Goal: Task Accomplishment & Management: Manage account settings

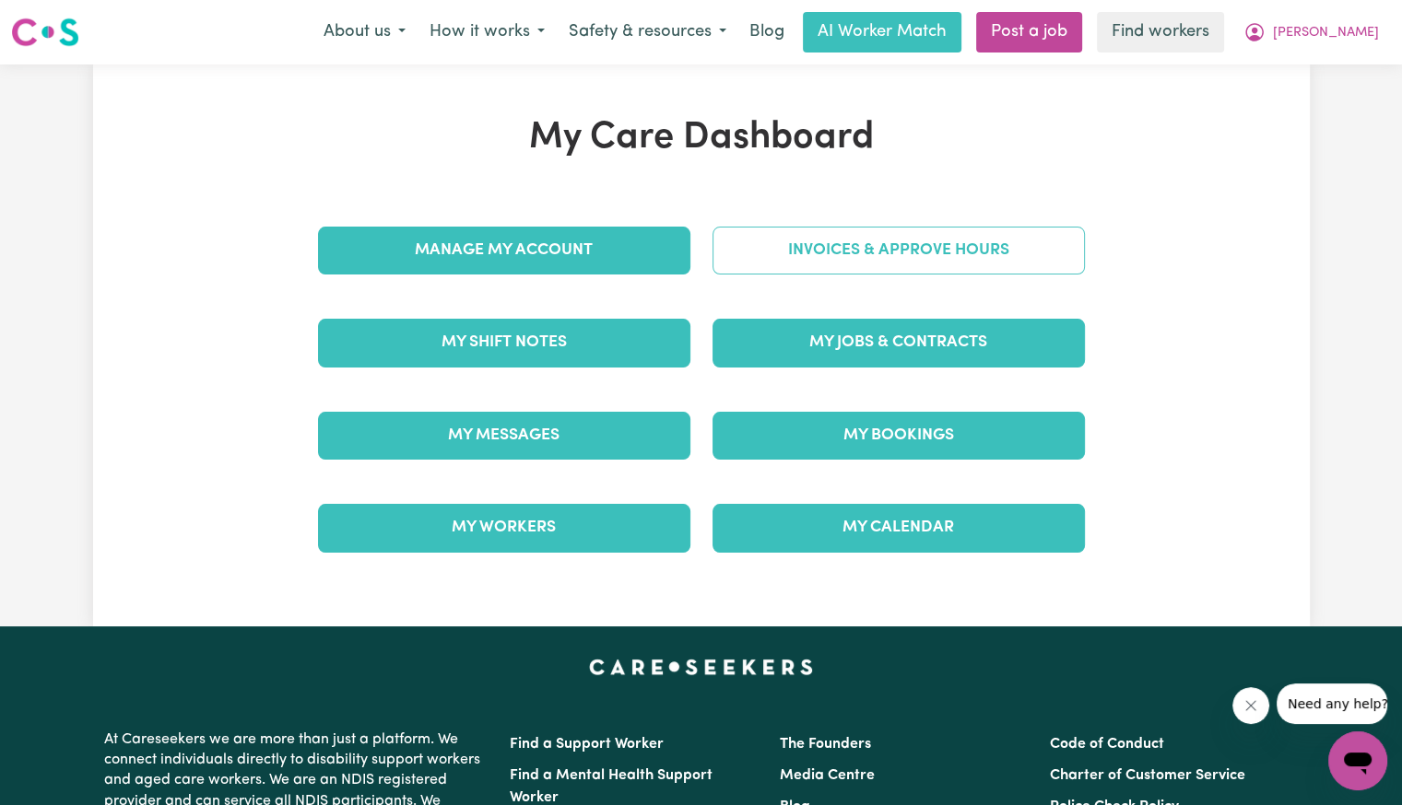
click at [907, 256] on link "Invoices & Approve Hours" at bounding box center [898, 251] width 372 height 48
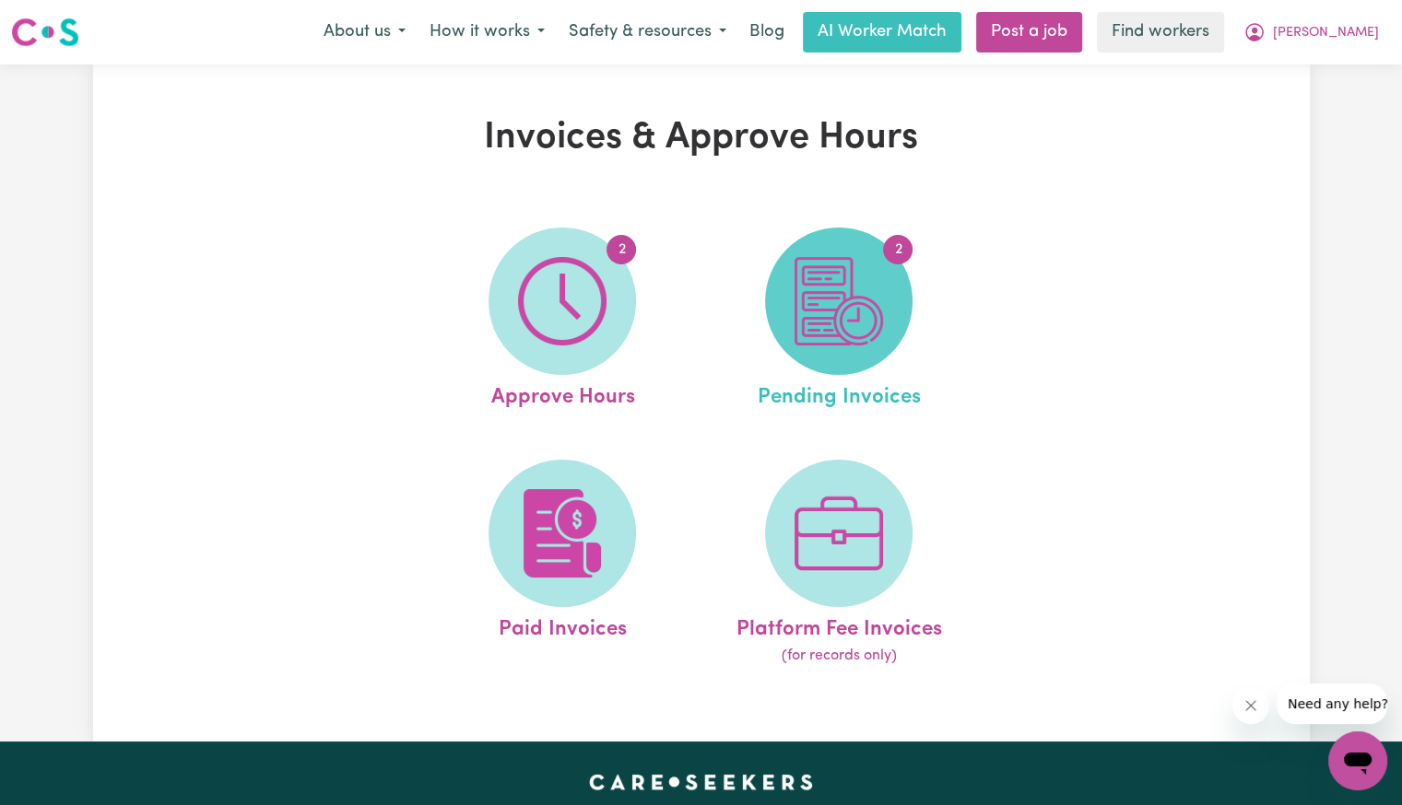
click at [852, 338] on img at bounding box center [838, 301] width 88 height 88
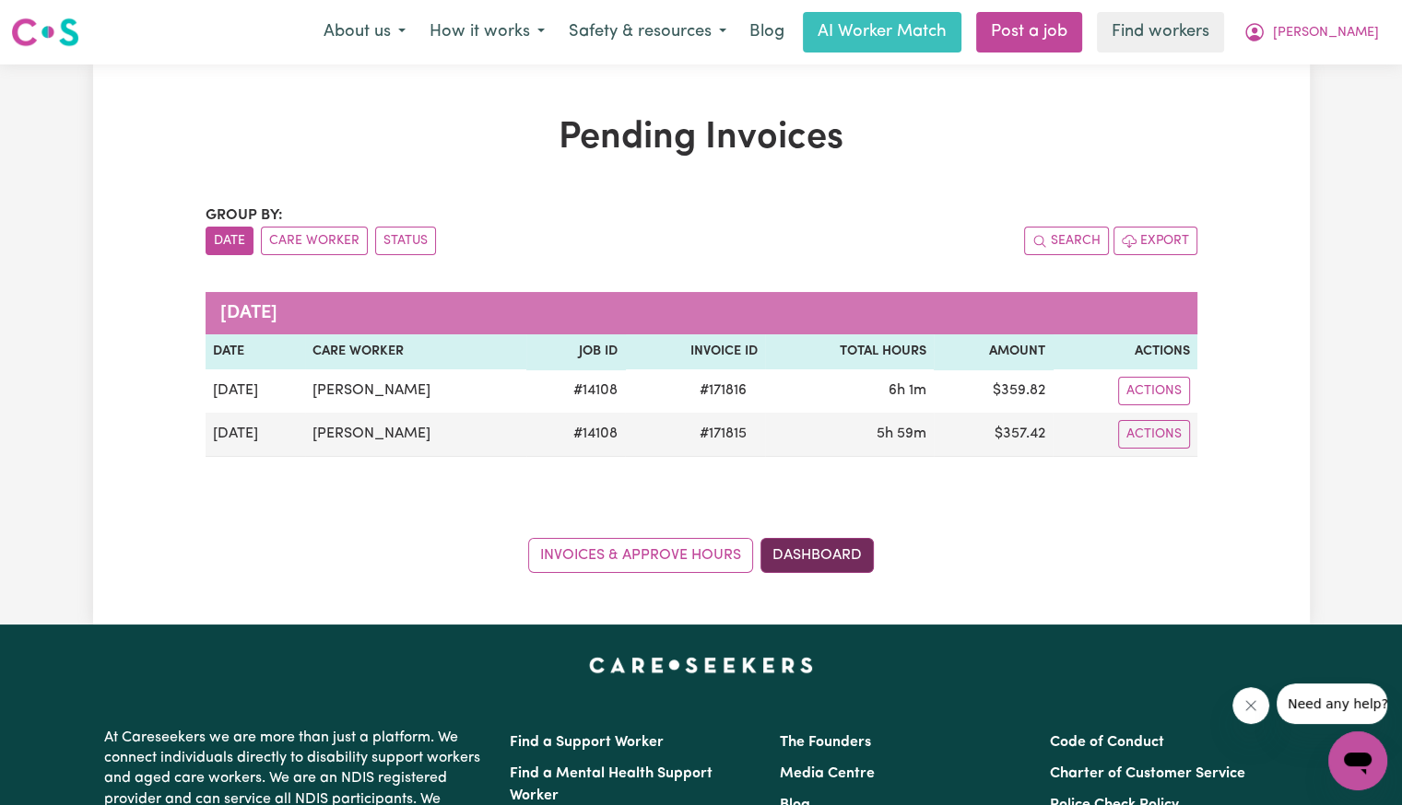
click at [837, 543] on link "Dashboard" at bounding box center [816, 555] width 113 height 35
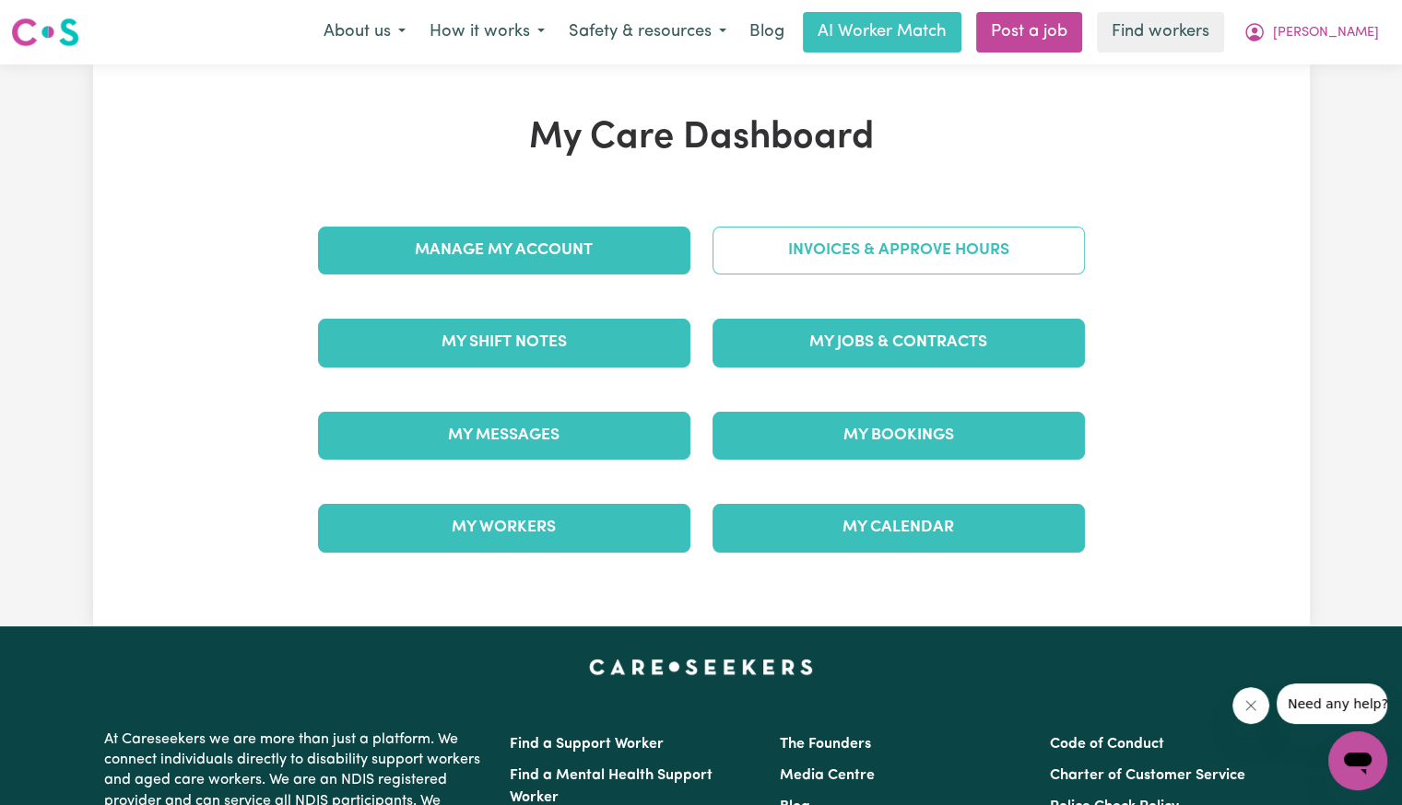
click at [844, 248] on link "Invoices & Approve Hours" at bounding box center [898, 251] width 372 height 48
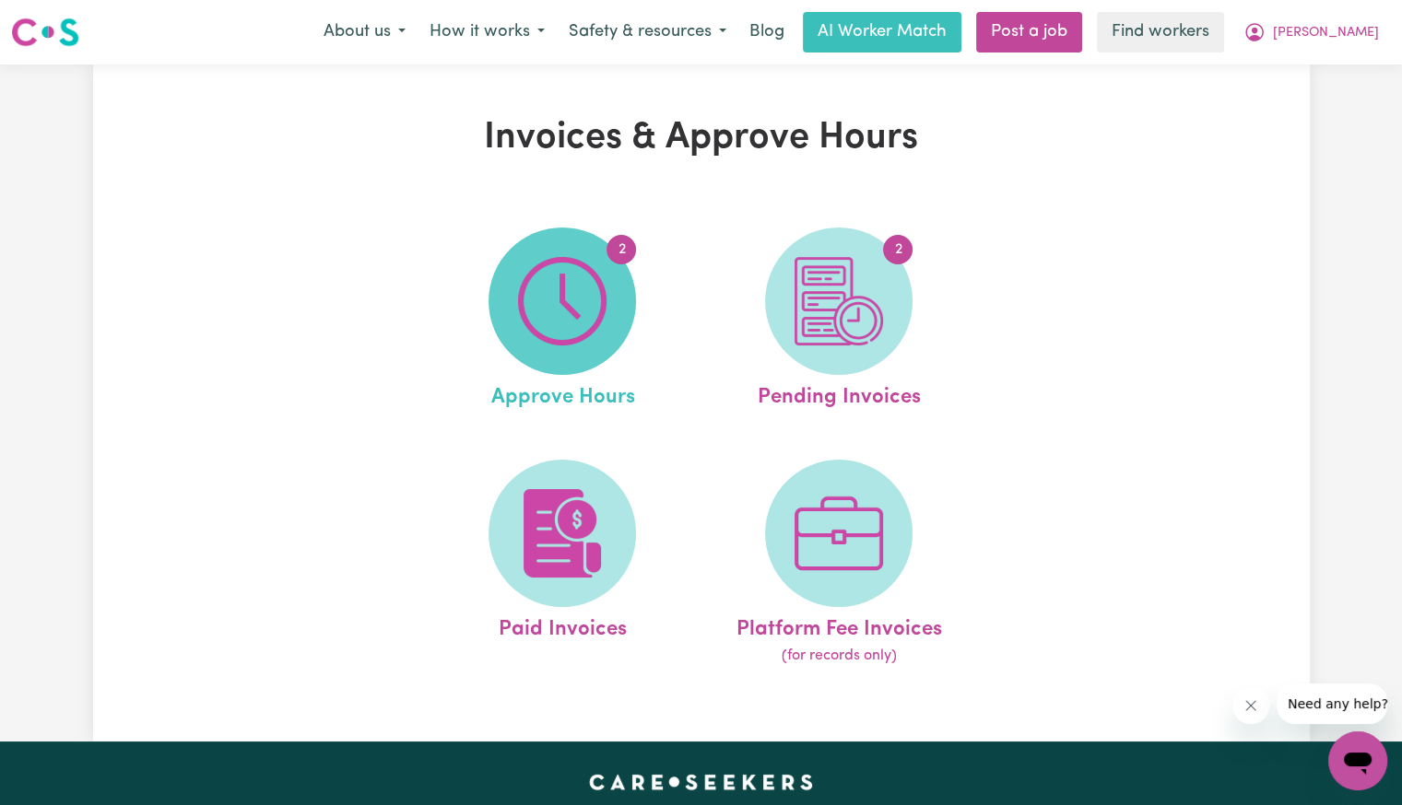
click at [587, 264] on img at bounding box center [562, 301] width 88 height 88
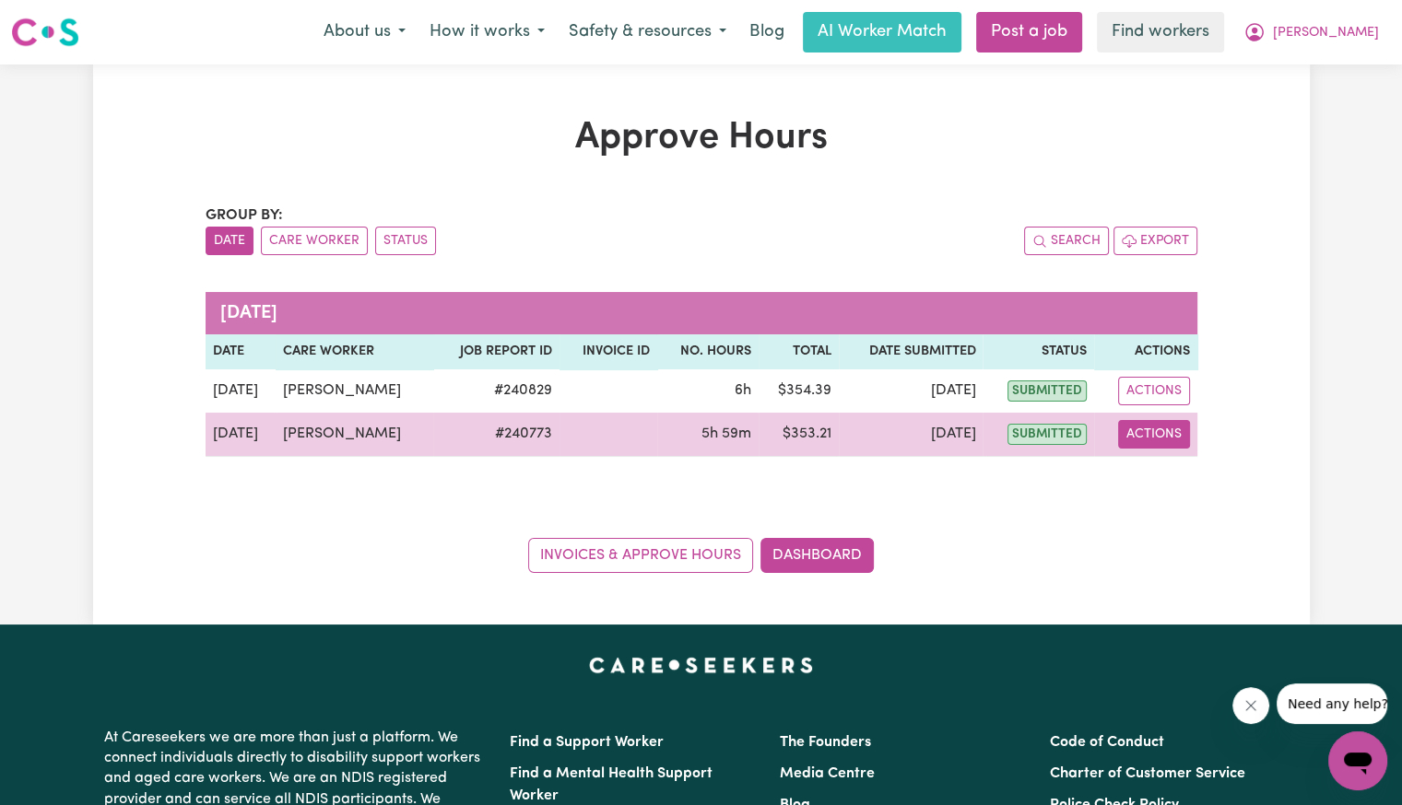
click at [1135, 442] on button "Actions" at bounding box center [1154, 434] width 72 height 29
click at [1142, 470] on icon "View job report 240773" at bounding box center [1141, 477] width 15 height 15
select select "pm"
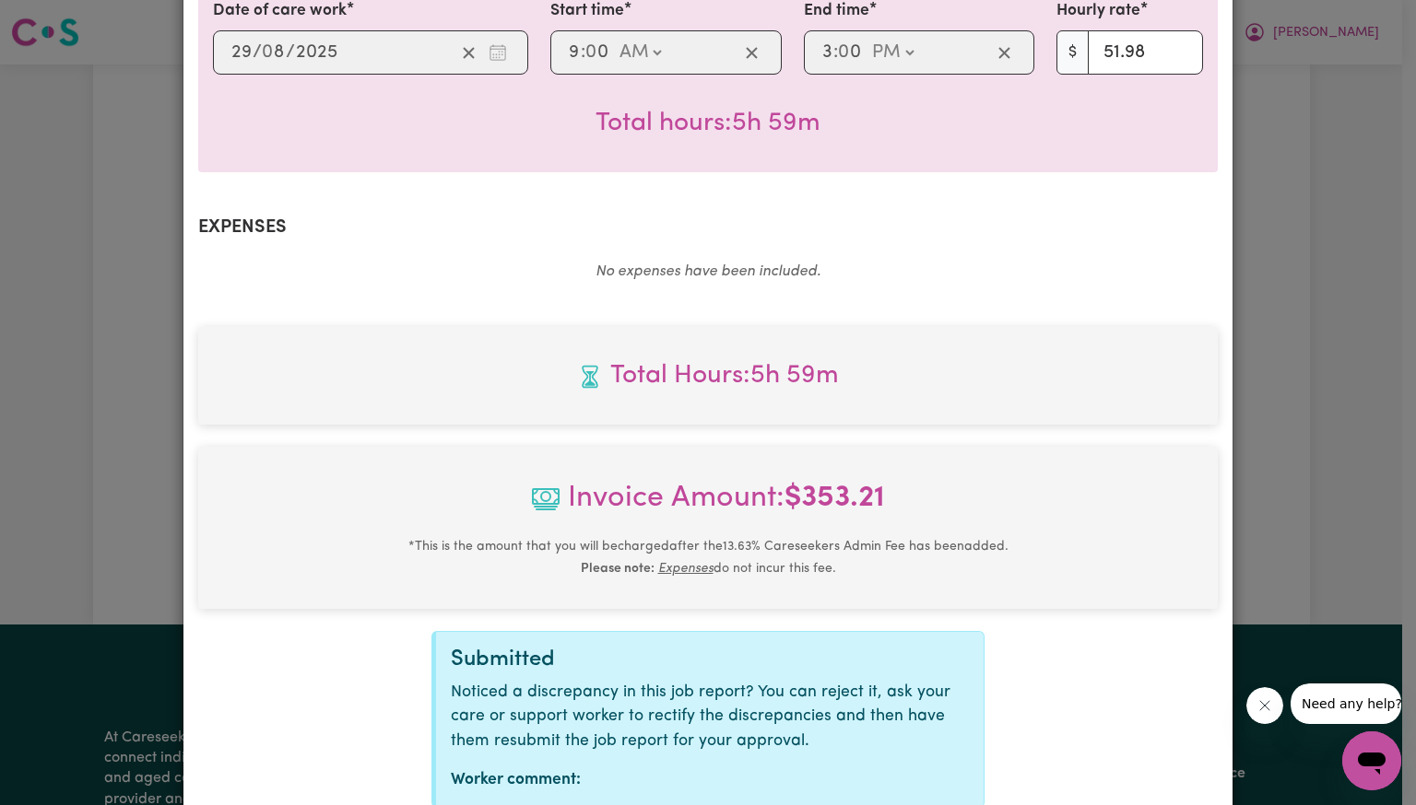
scroll to position [616, 0]
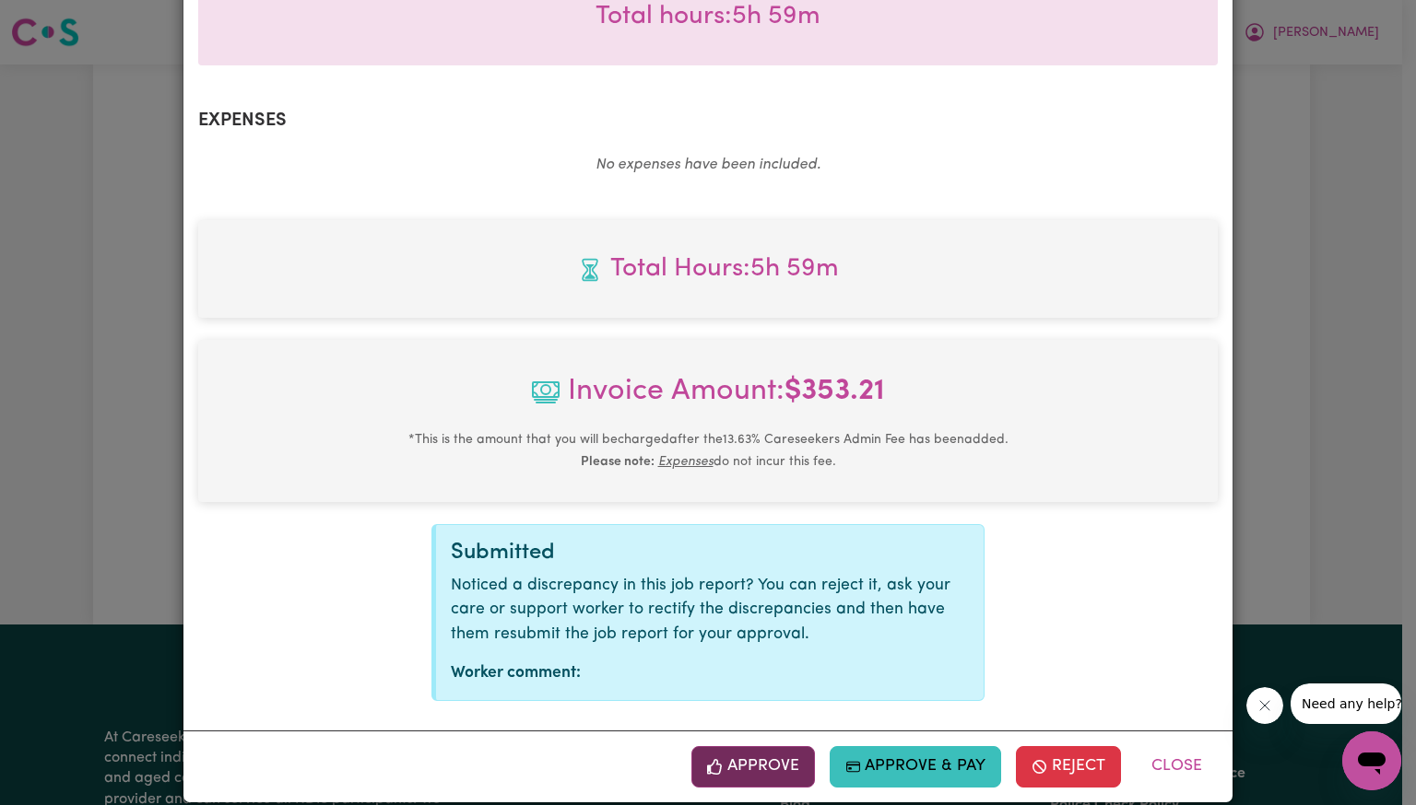
click at [736, 755] on button "Approve" at bounding box center [752, 766] width 123 height 41
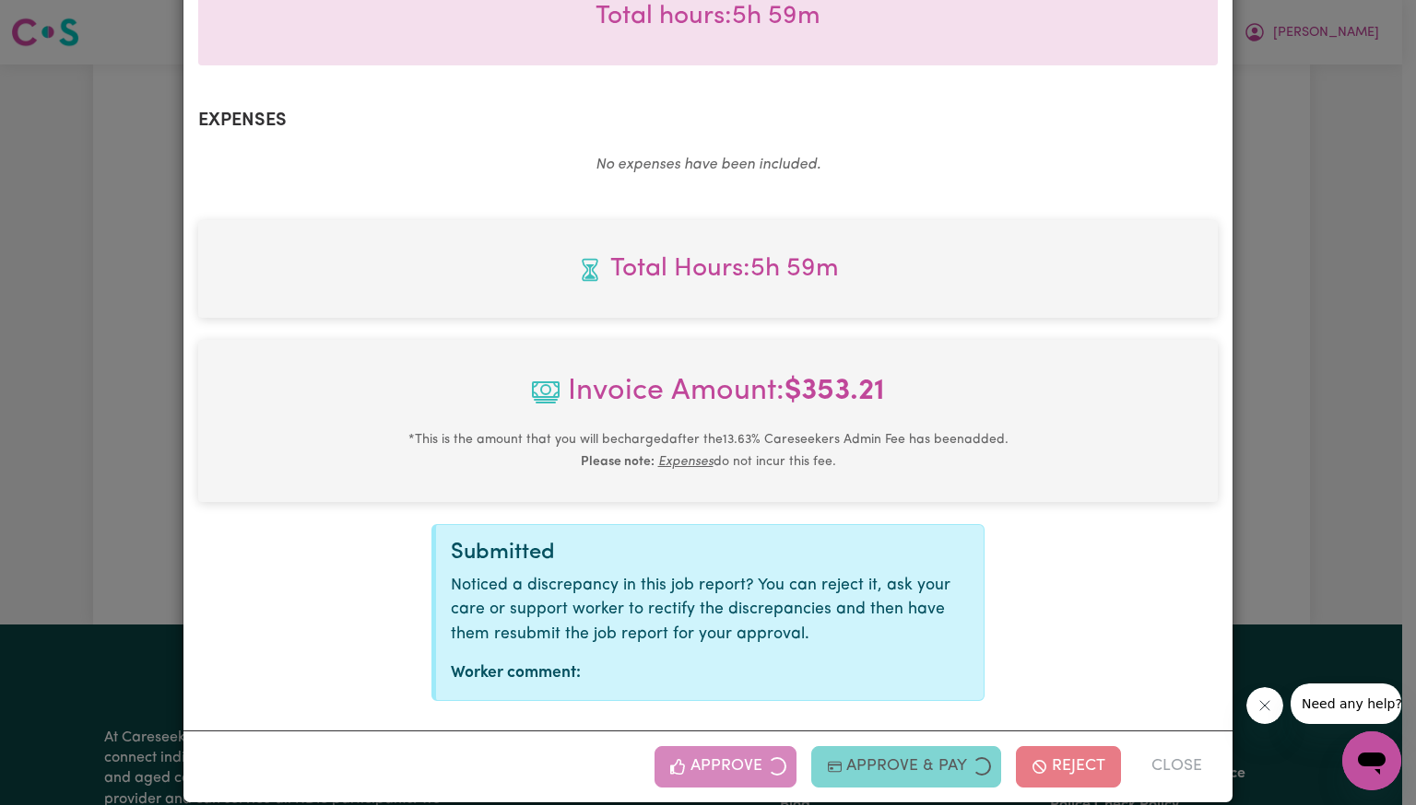
scroll to position [317, 0]
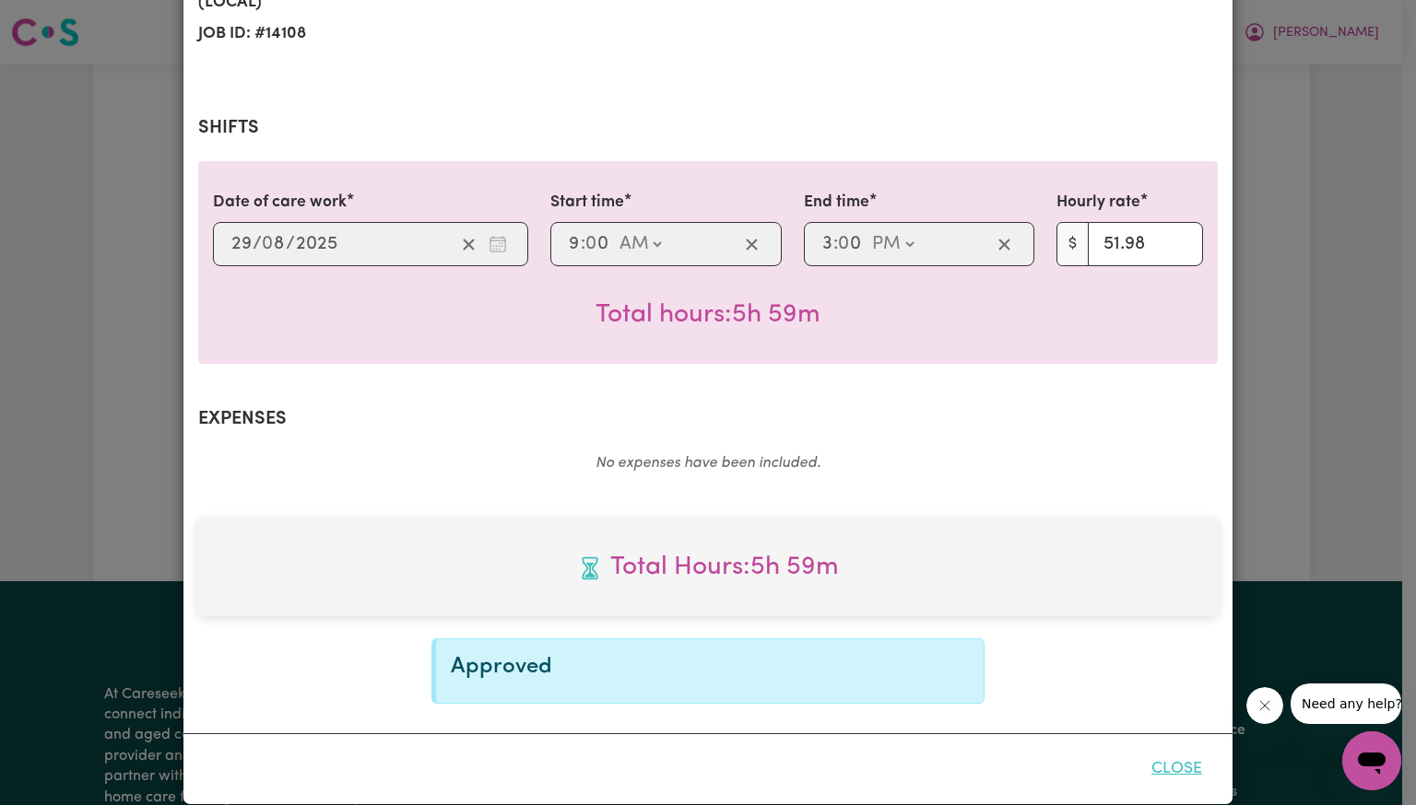
click at [1158, 749] on button "Close" at bounding box center [1176, 769] width 82 height 41
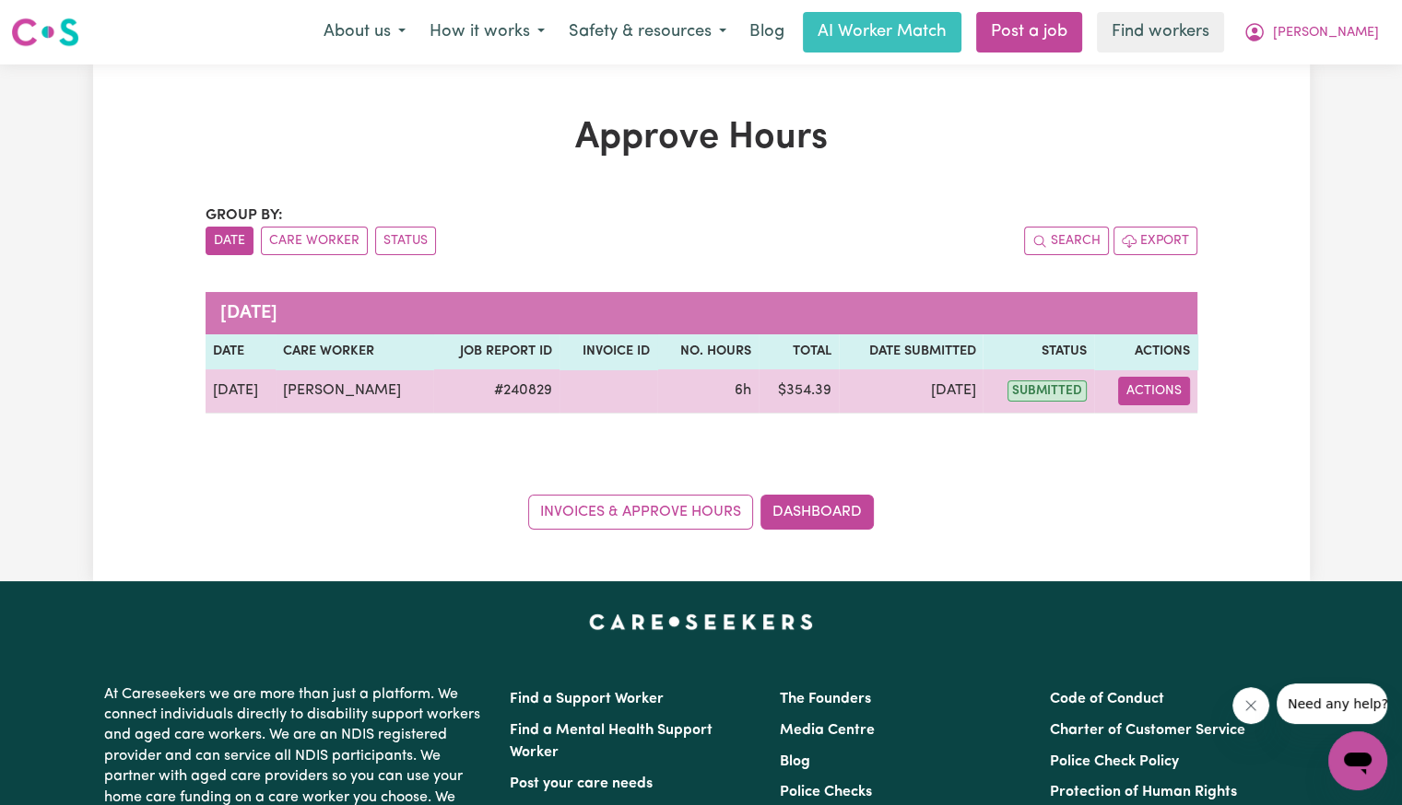
click at [1150, 387] on button "Actions" at bounding box center [1154, 391] width 72 height 29
click at [1151, 427] on link "View Job Report" at bounding box center [1199, 433] width 158 height 37
select select "pm"
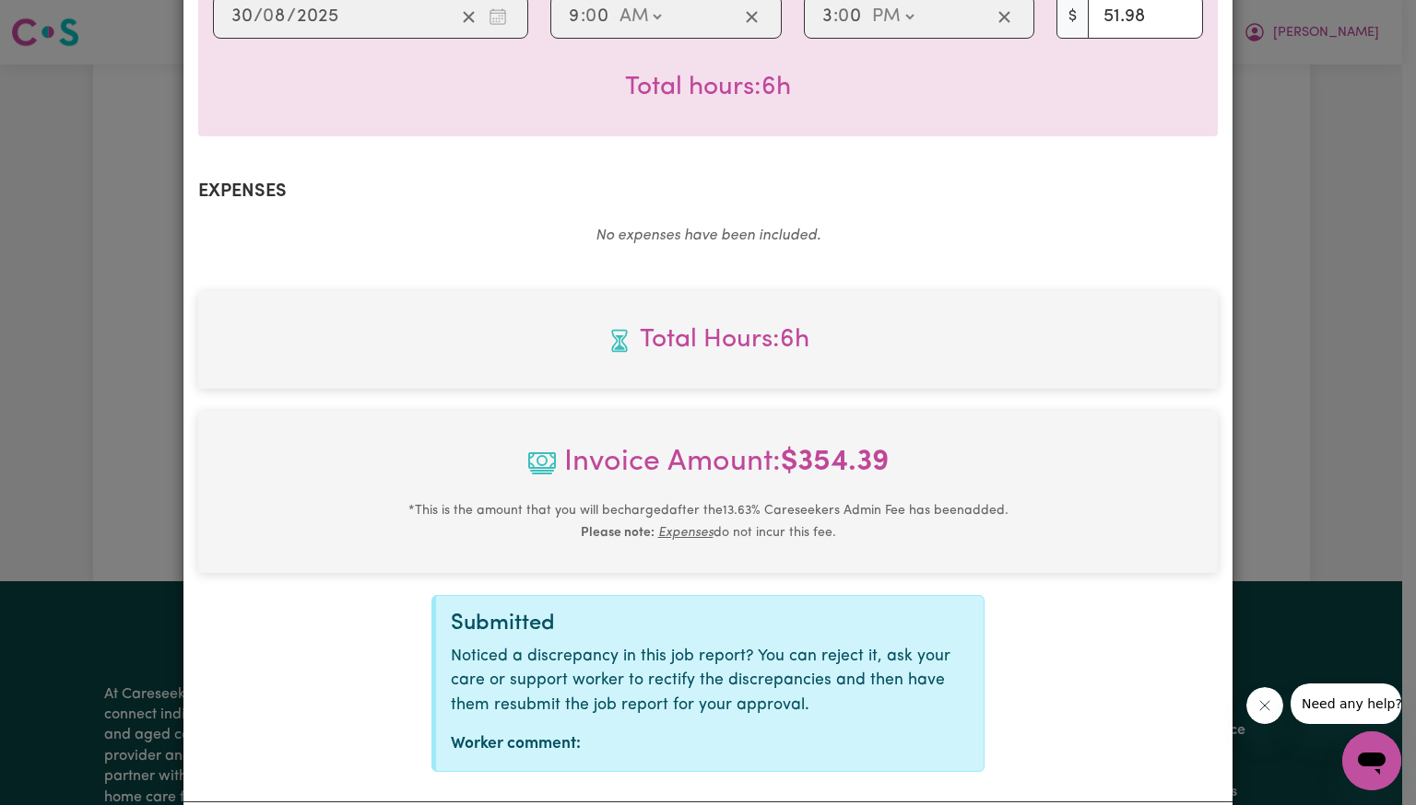
scroll to position [616, 0]
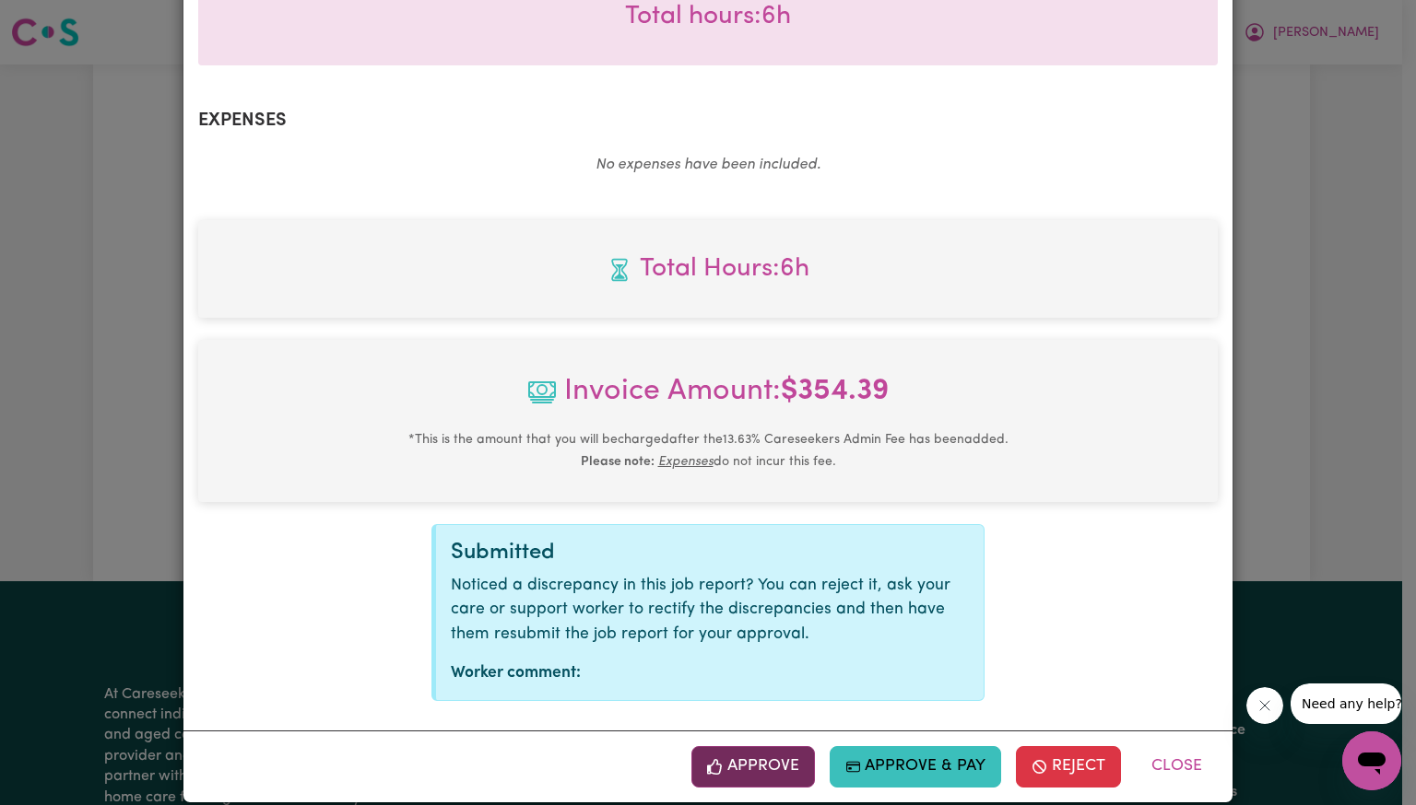
click at [746, 746] on button "Approve" at bounding box center [752, 766] width 123 height 41
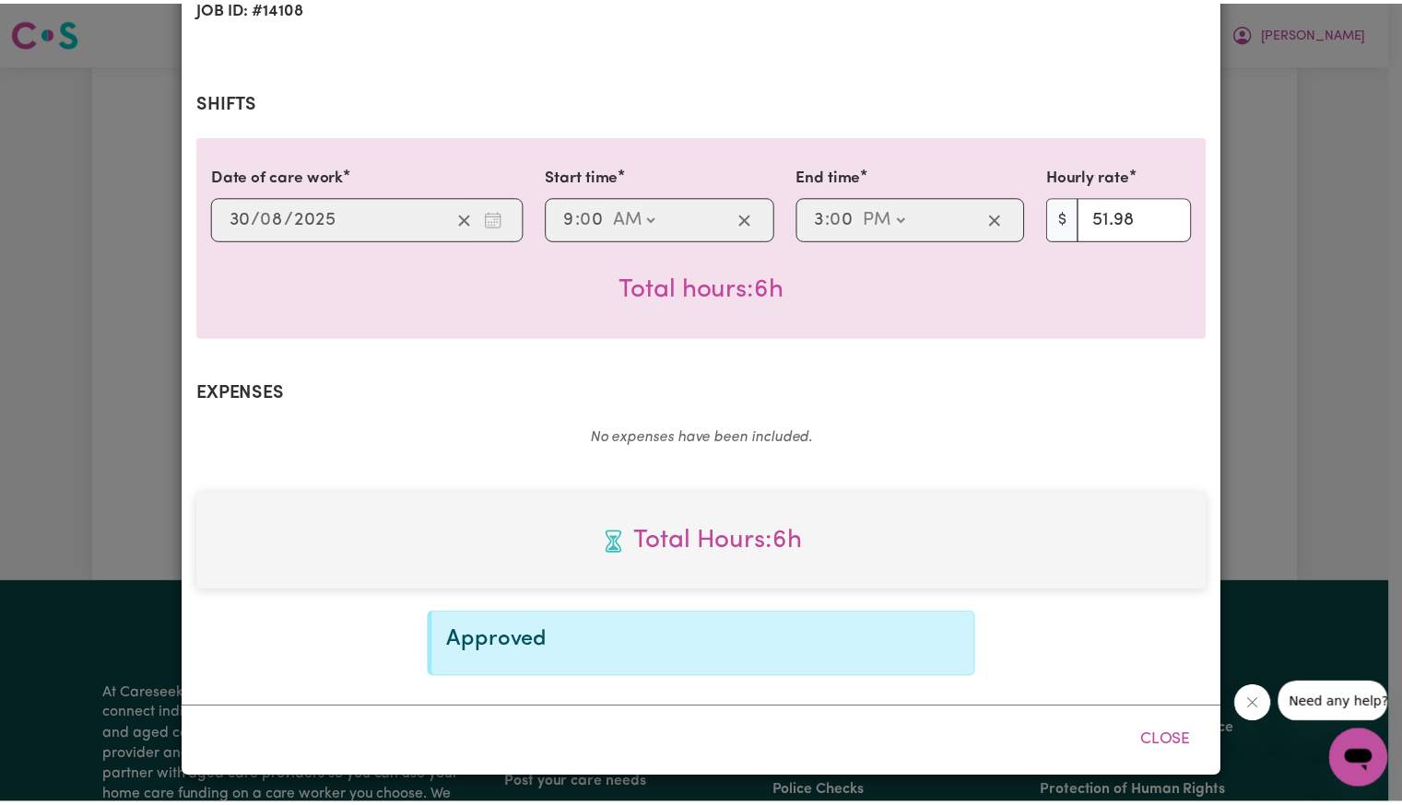
scroll to position [317, 0]
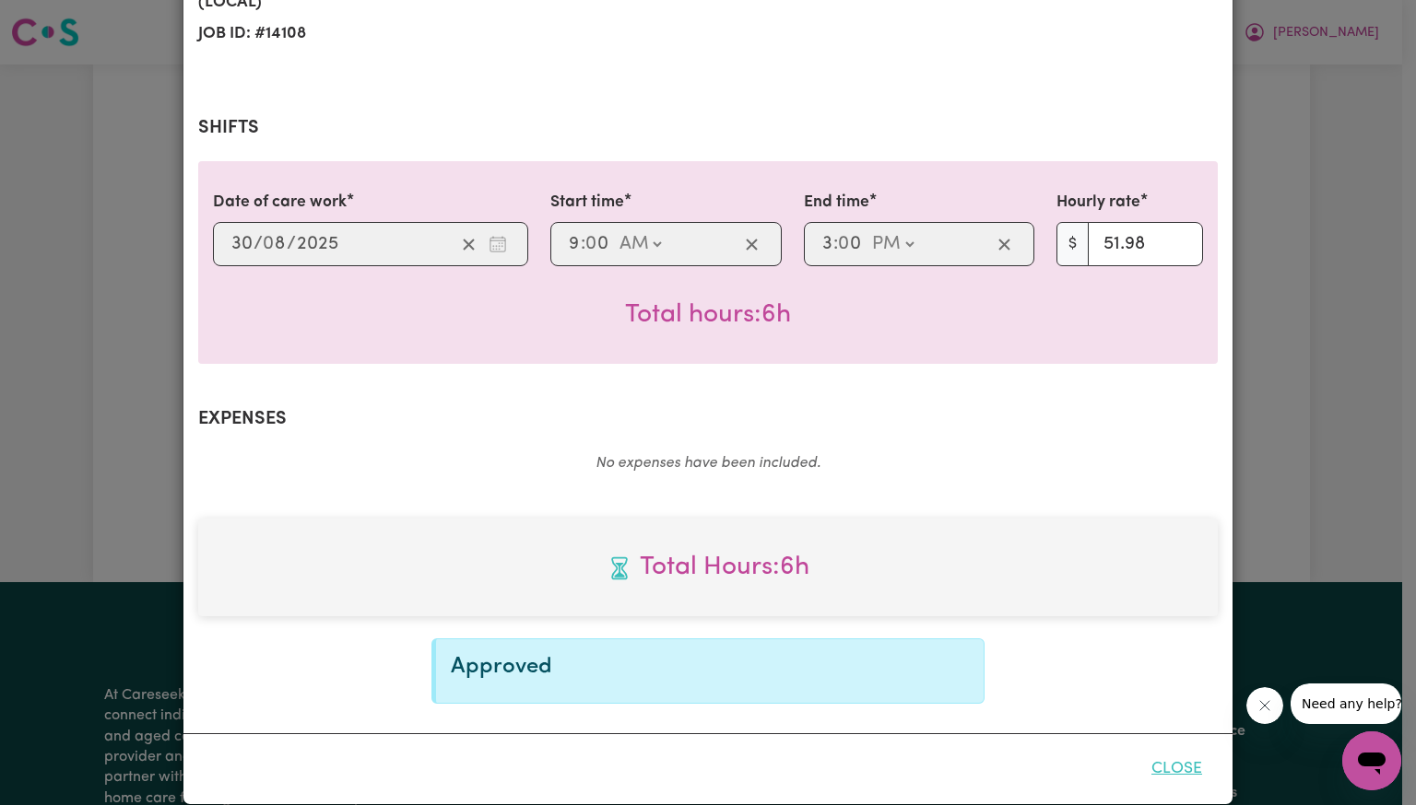
click at [1183, 749] on button "Close" at bounding box center [1176, 769] width 82 height 41
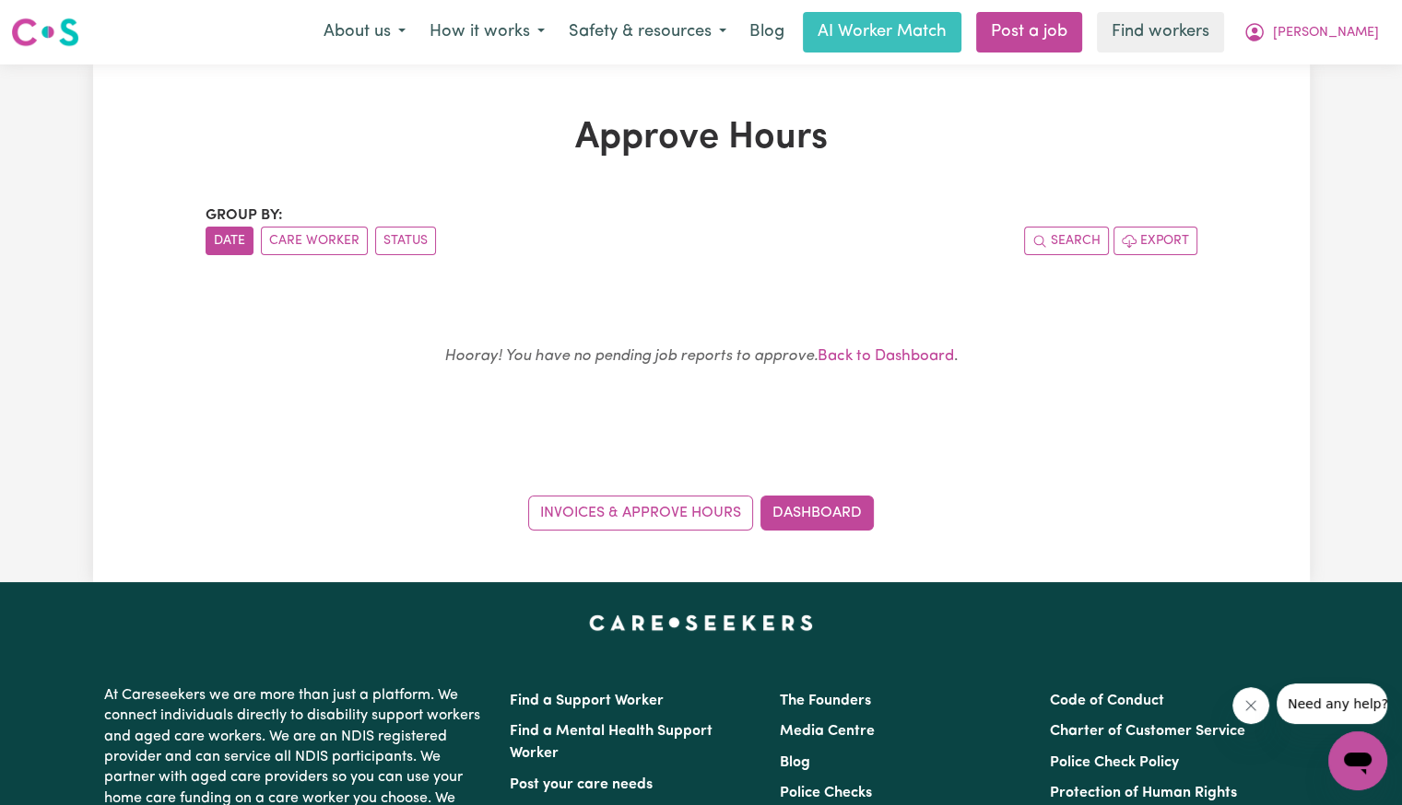
click at [874, 508] on div "Invoices & Approve Hours Dashboard" at bounding box center [702, 502] width 992 height 57
click at [855, 506] on link "Dashboard" at bounding box center [816, 513] width 113 height 35
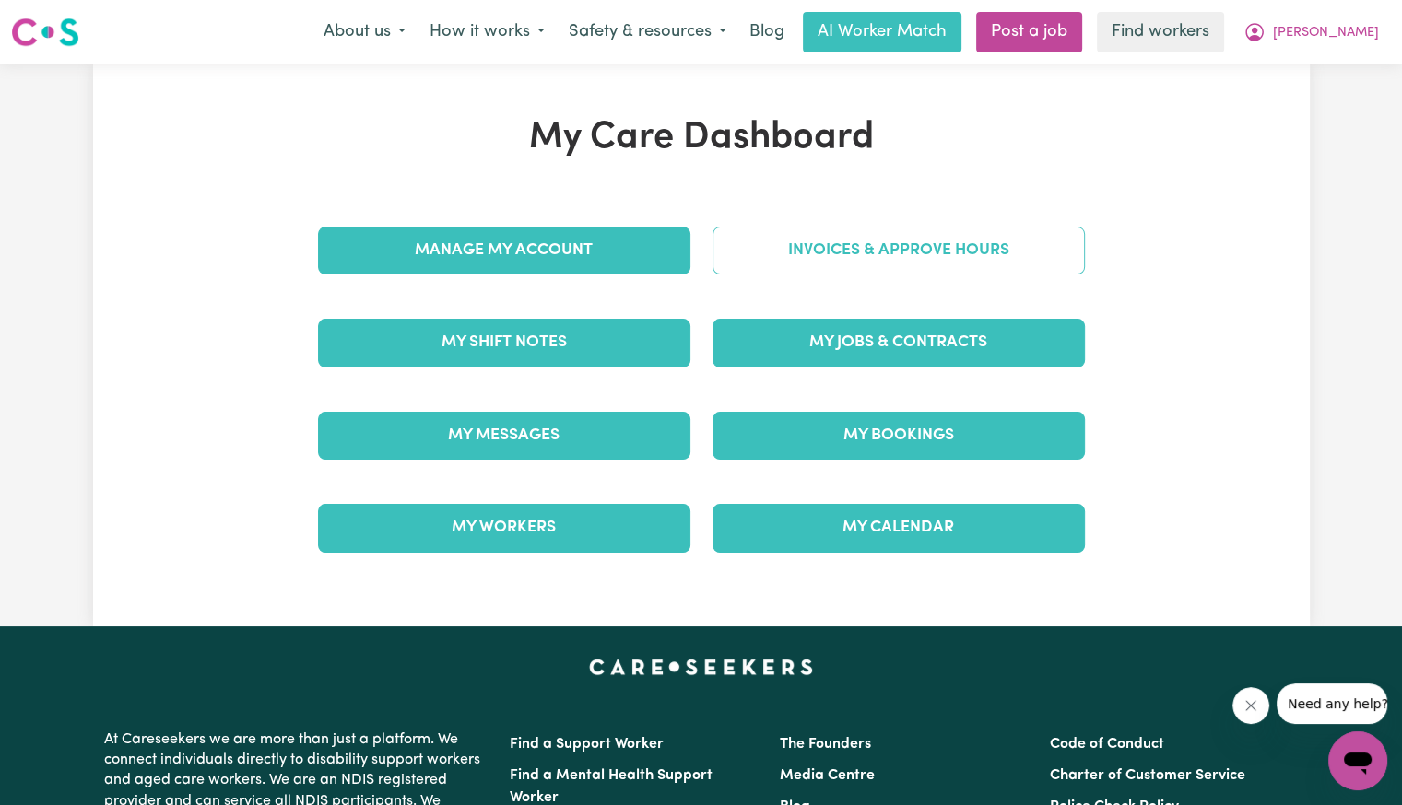
click at [810, 248] on link "Invoices & Approve Hours" at bounding box center [898, 251] width 372 height 48
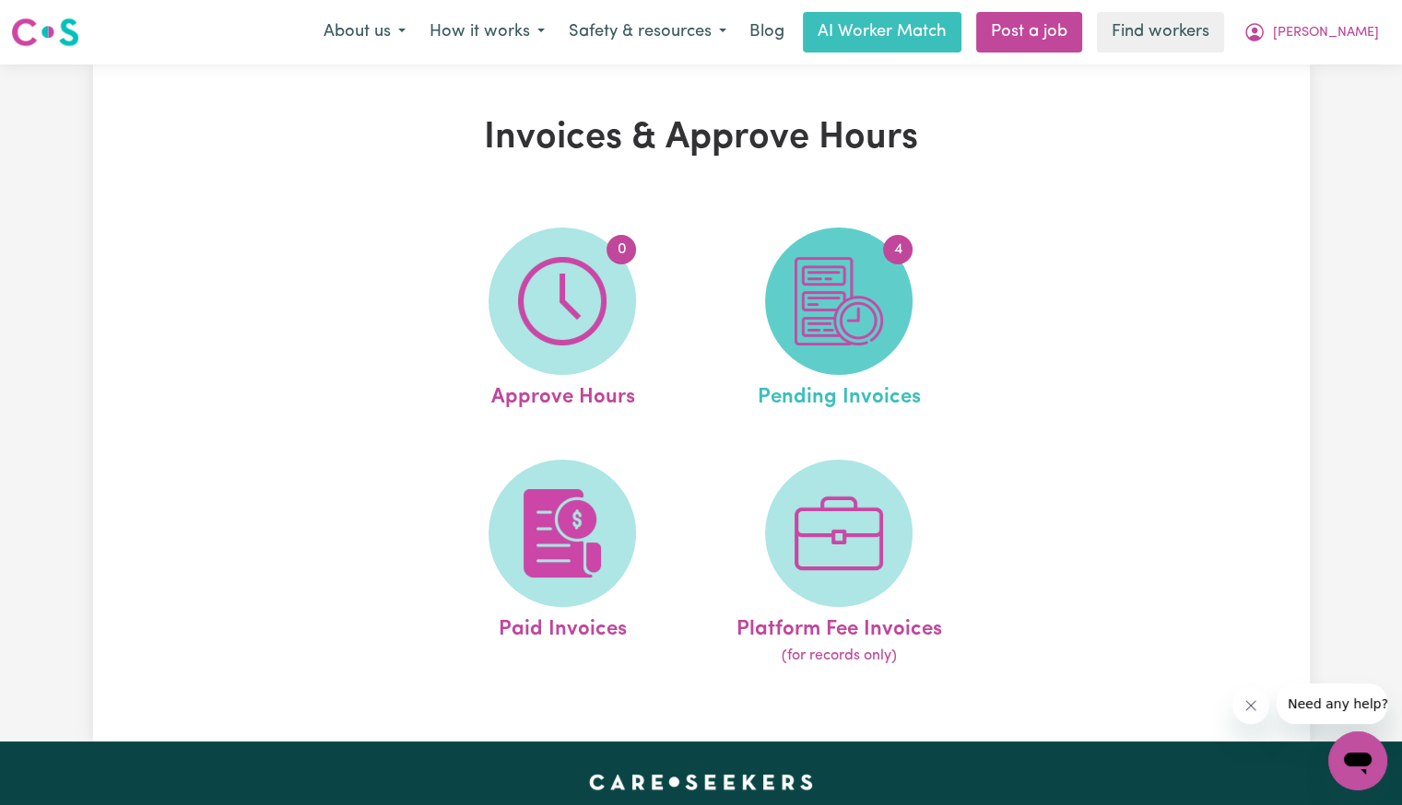
click at [822, 300] on img at bounding box center [838, 301] width 88 height 88
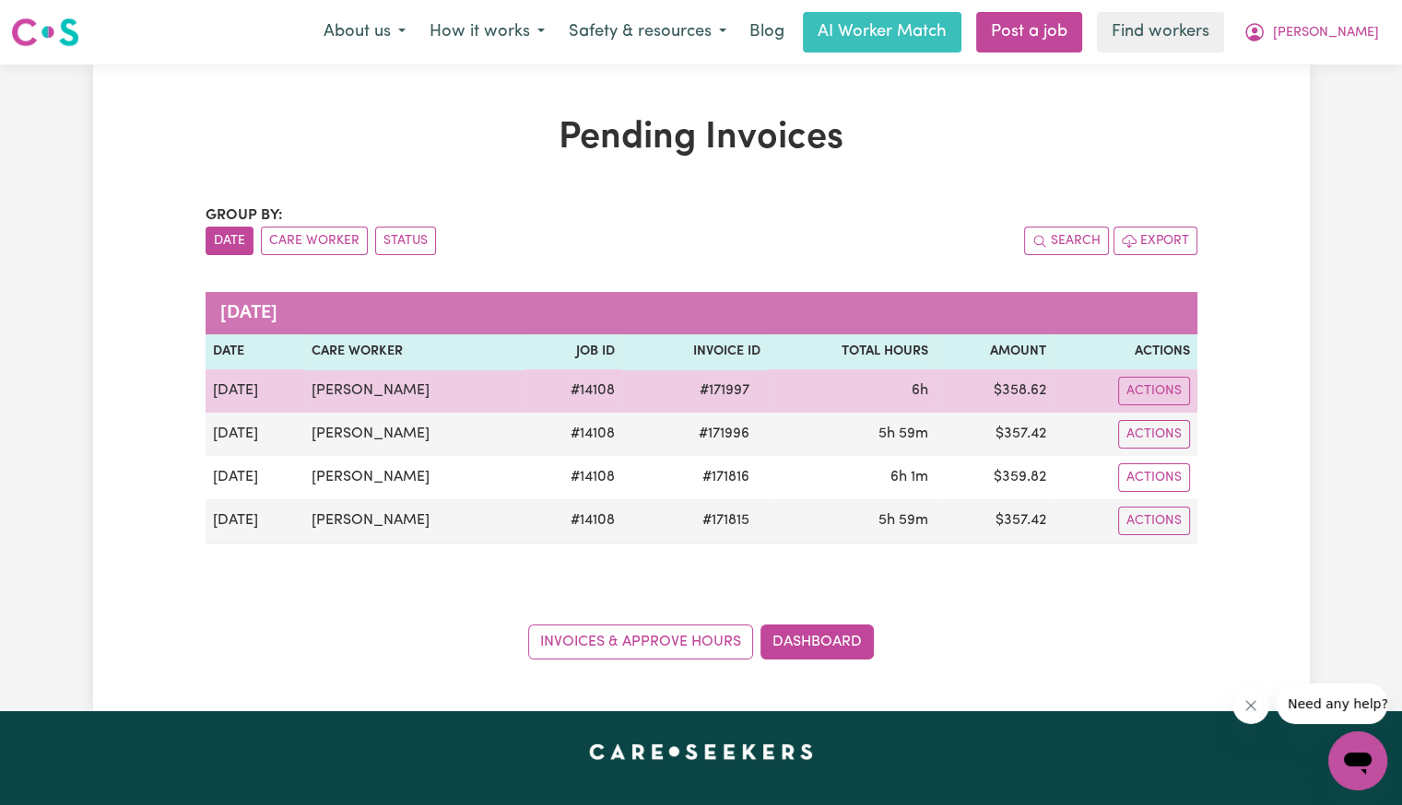
click at [721, 390] on span "# 171997" at bounding box center [724, 391] width 72 height 22
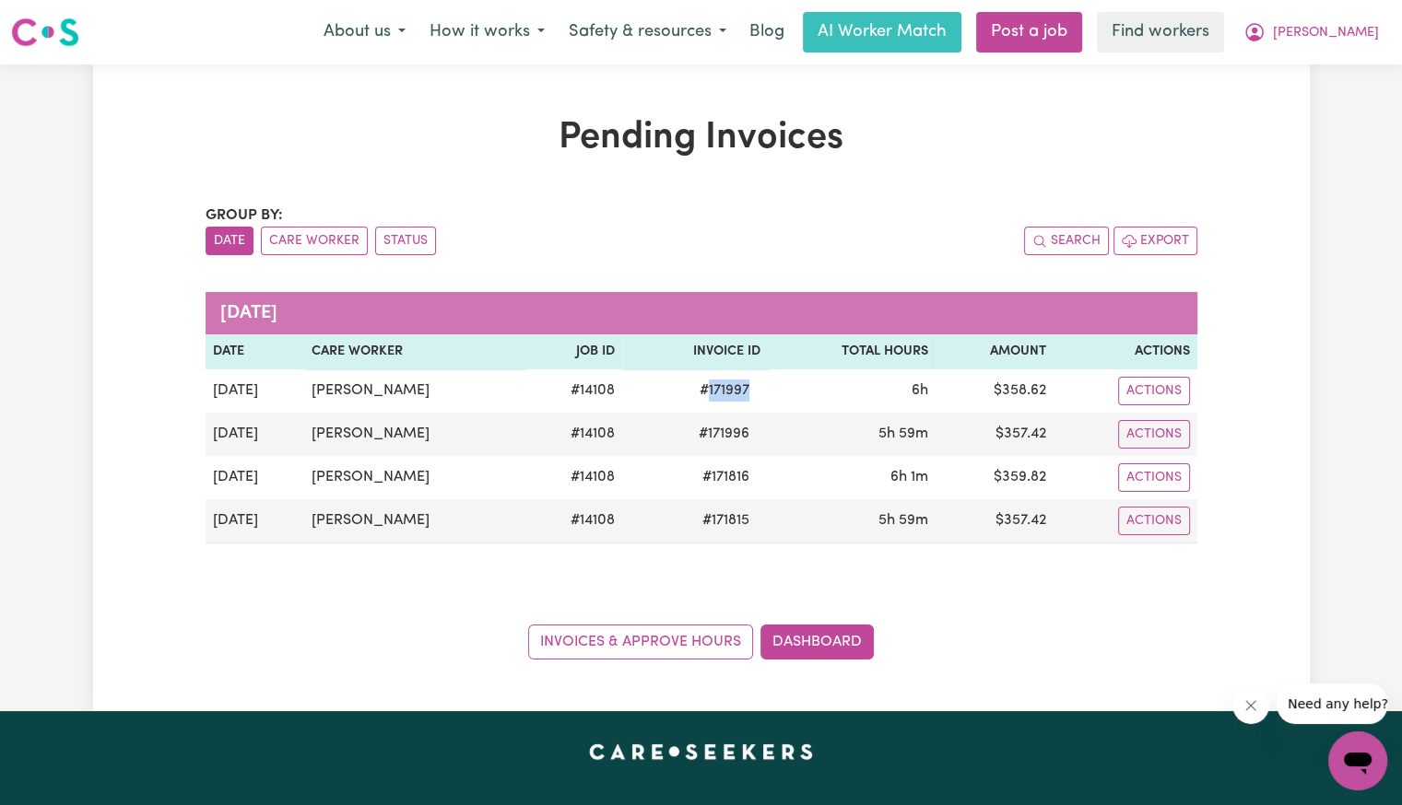
copy span "171997"
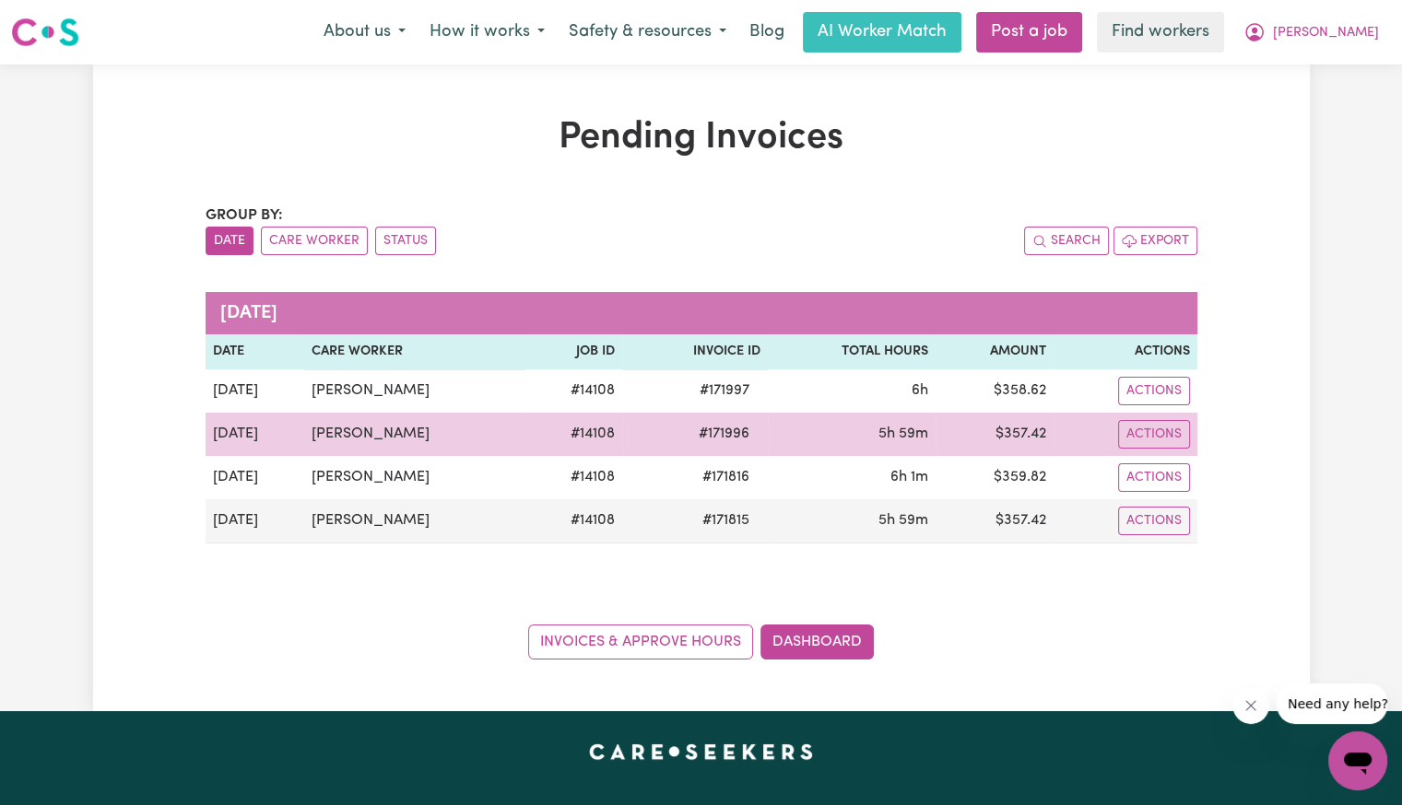
click at [717, 435] on span "# 171996" at bounding box center [724, 434] width 73 height 22
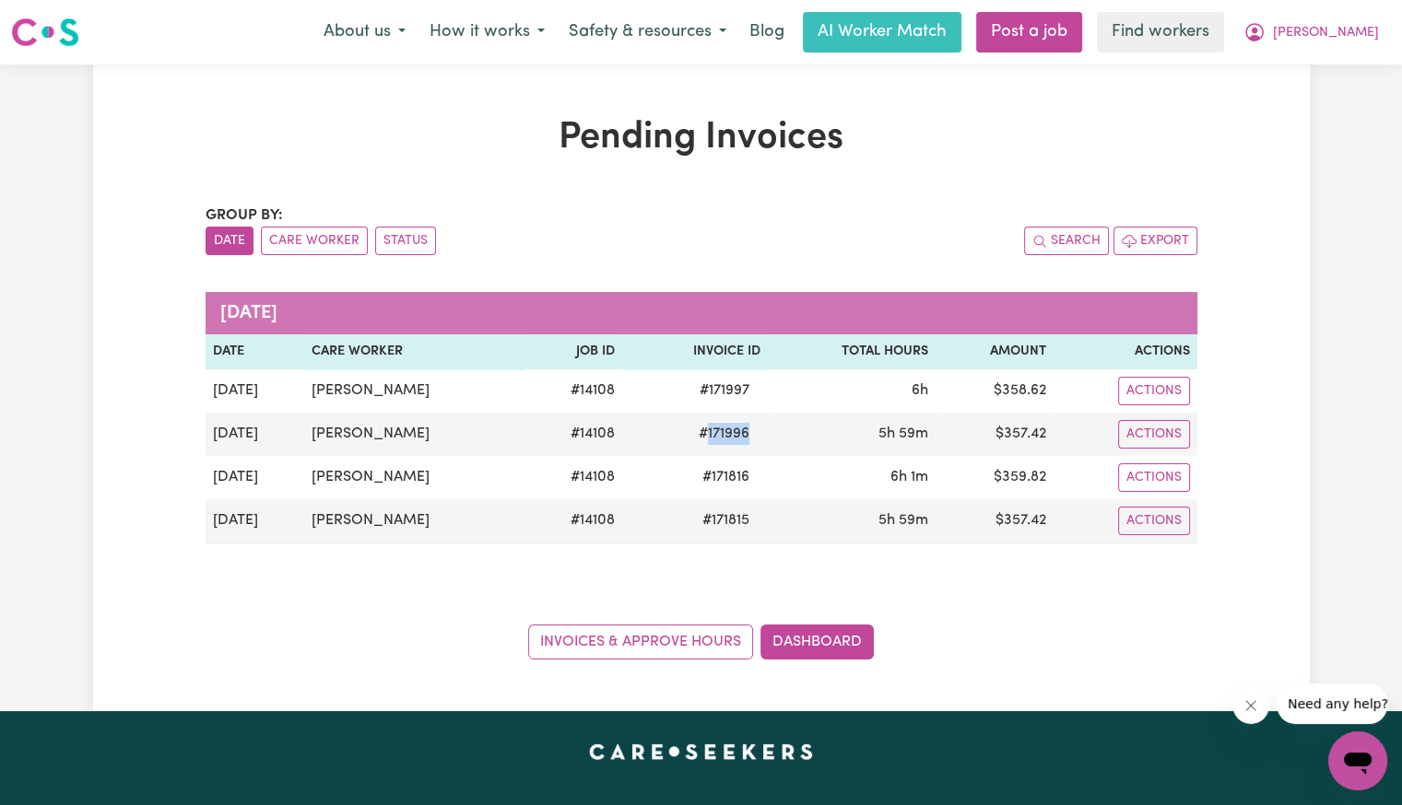
copy span "171996"
click at [1265, 28] on icon "My Account" at bounding box center [1254, 32] width 22 height 22
click at [1338, 100] on link "Logout" at bounding box center [1317, 105] width 146 height 35
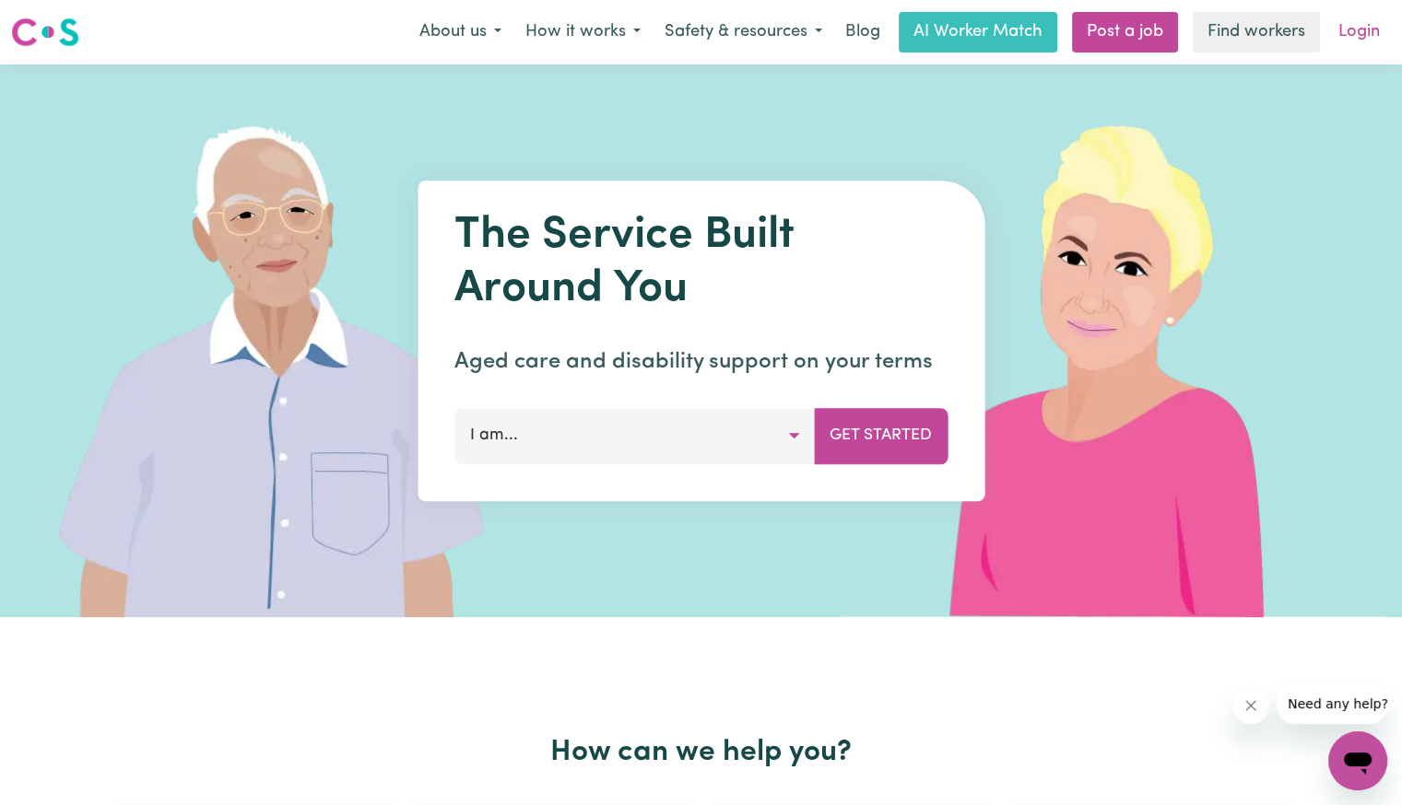
click at [1360, 38] on link "Login" at bounding box center [1359, 32] width 64 height 41
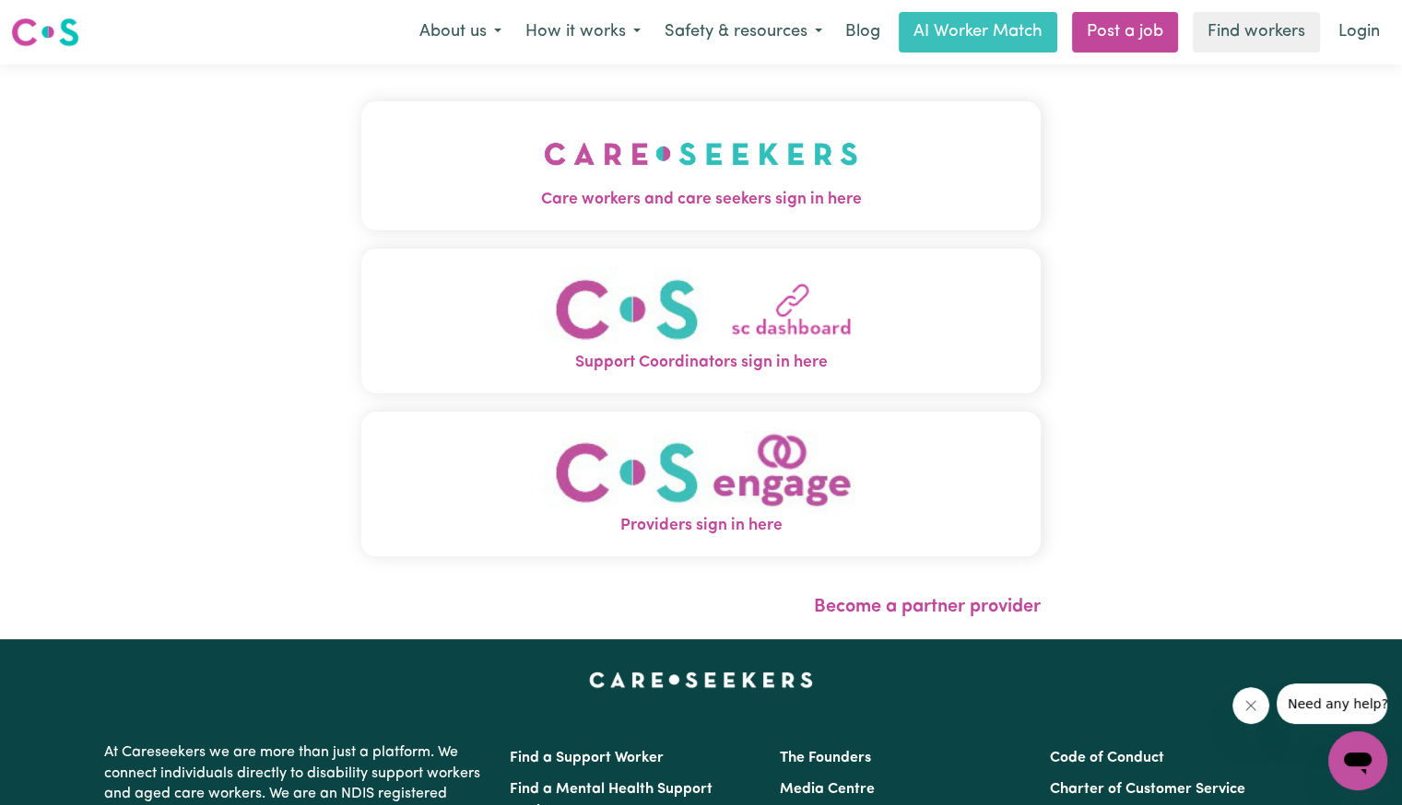
click at [623, 192] on span "Care workers and care seekers sign in here" at bounding box center [700, 200] width 679 height 24
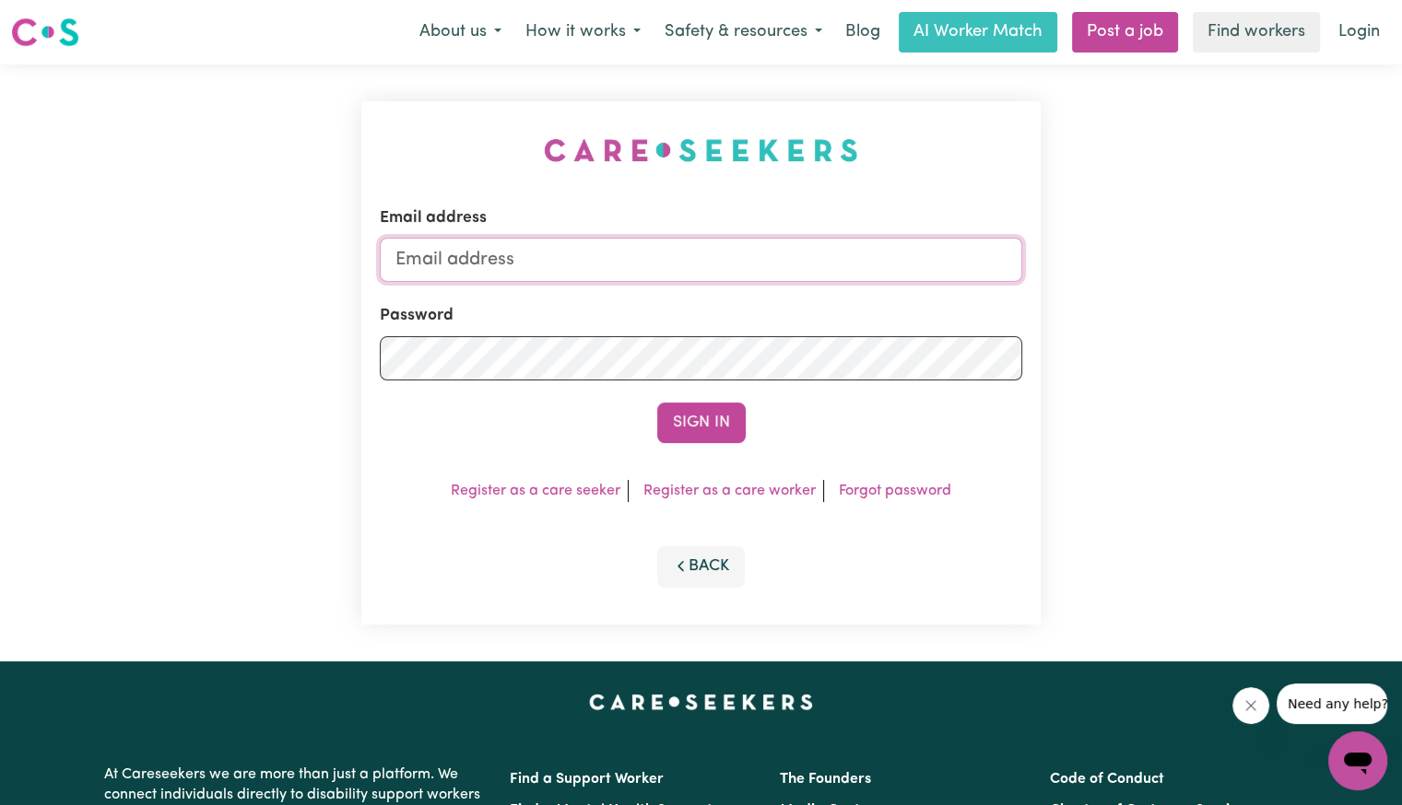
drag, startPoint x: 631, startPoint y: 239, endPoint x: 636, endPoint y: 255, distance: 17.2
click at [632, 239] on input "Email address" at bounding box center [701, 260] width 642 height 44
drag, startPoint x: 494, startPoint y: 259, endPoint x: 1443, endPoint y: 259, distance: 949.2
click at [1401, 259] on html "Menu About us How it works Safety & resources Blog AI Worker Match Post a job F…" at bounding box center [701, 697] width 1402 height 1395
click at [657, 403] on button "Sign In" at bounding box center [701, 423] width 88 height 41
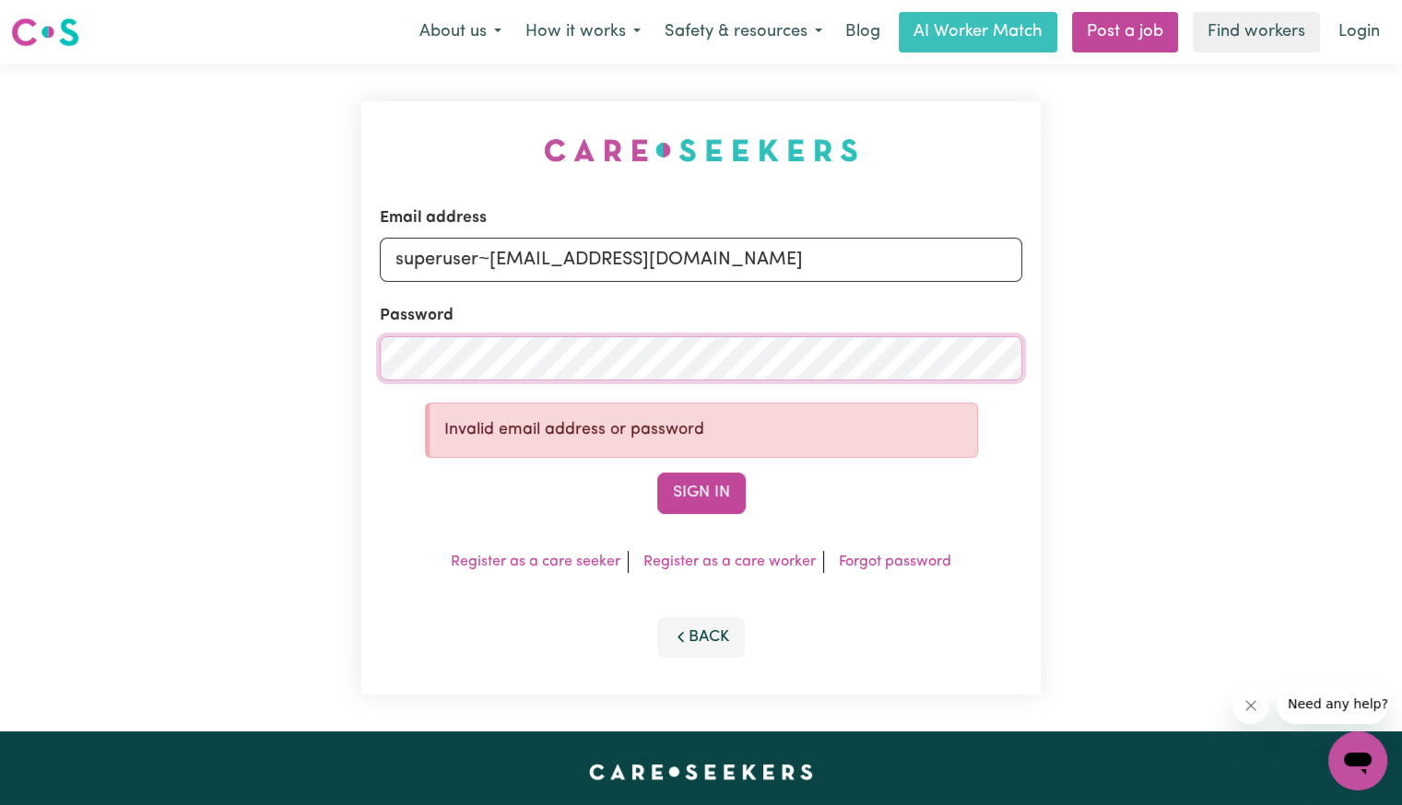
click at [167, 413] on div "Email address superuser~[EMAIL_ADDRESS][DOMAIN_NAME] Password Invalid email add…" at bounding box center [701, 398] width 1402 height 667
click at [657, 473] on button "Sign In" at bounding box center [701, 493] width 88 height 41
click at [290, 364] on div "Email address superuser~[EMAIL_ADDRESS][DOMAIN_NAME] Password Invalid email add…" at bounding box center [701, 398] width 1402 height 667
click at [657, 473] on button "Sign In" at bounding box center [701, 493] width 88 height 41
click at [713, 267] on input "superuser~[EMAIL_ADDRESS][DOMAIN_NAME]" at bounding box center [701, 260] width 642 height 44
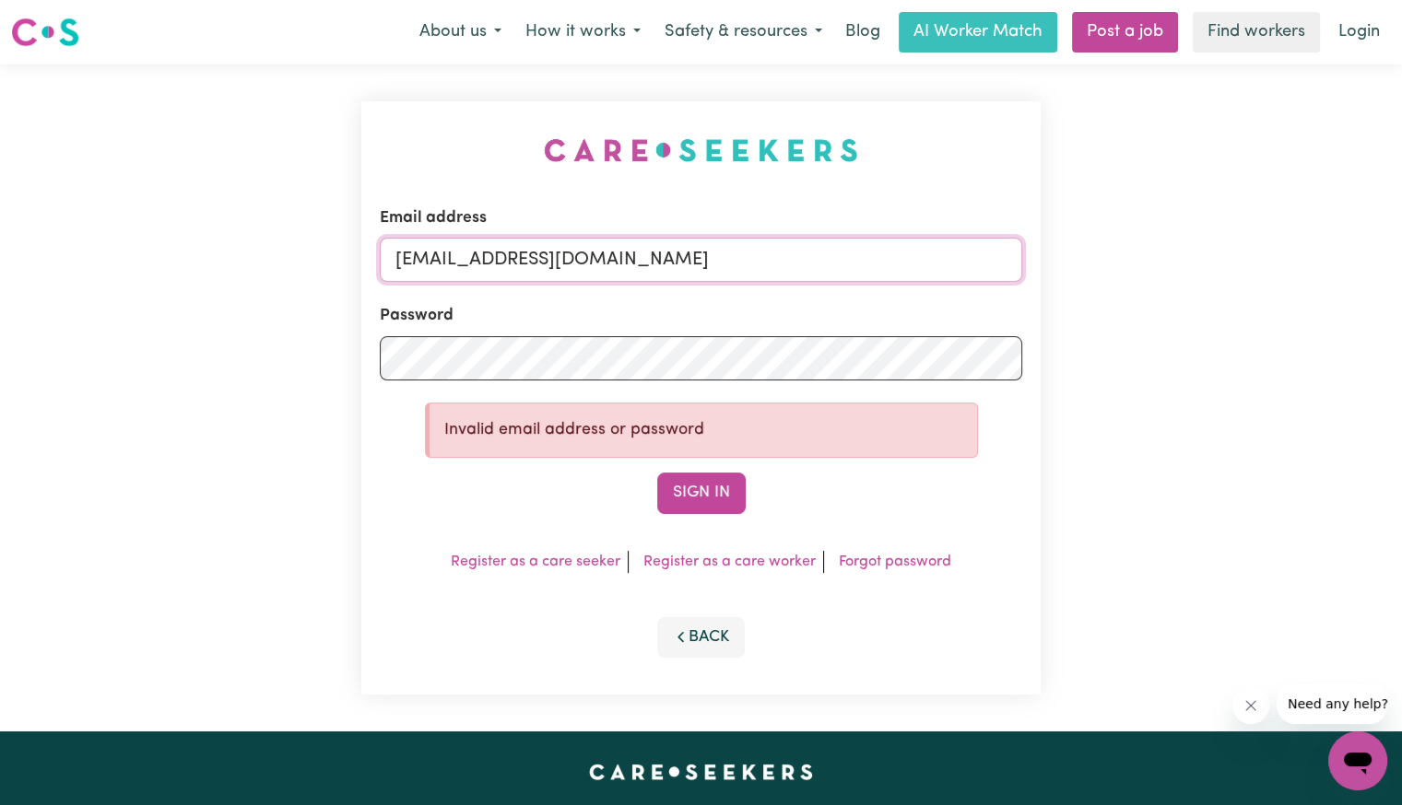
click at [657, 473] on button "Sign In" at bounding box center [701, 493] width 88 height 41
click at [217, 344] on div "Email address [EMAIL_ADDRESS][DOMAIN_NAME] Password Invalid email address or pa…" at bounding box center [701, 398] width 1402 height 667
click at [657, 473] on button "Sign In" at bounding box center [701, 493] width 88 height 41
click at [758, 257] on input "[EMAIL_ADDRESS][DOMAIN_NAME]" at bounding box center [701, 260] width 642 height 44
type input "superuser~[EMAIL_ADDRESS][DOMAIN_NAME]"
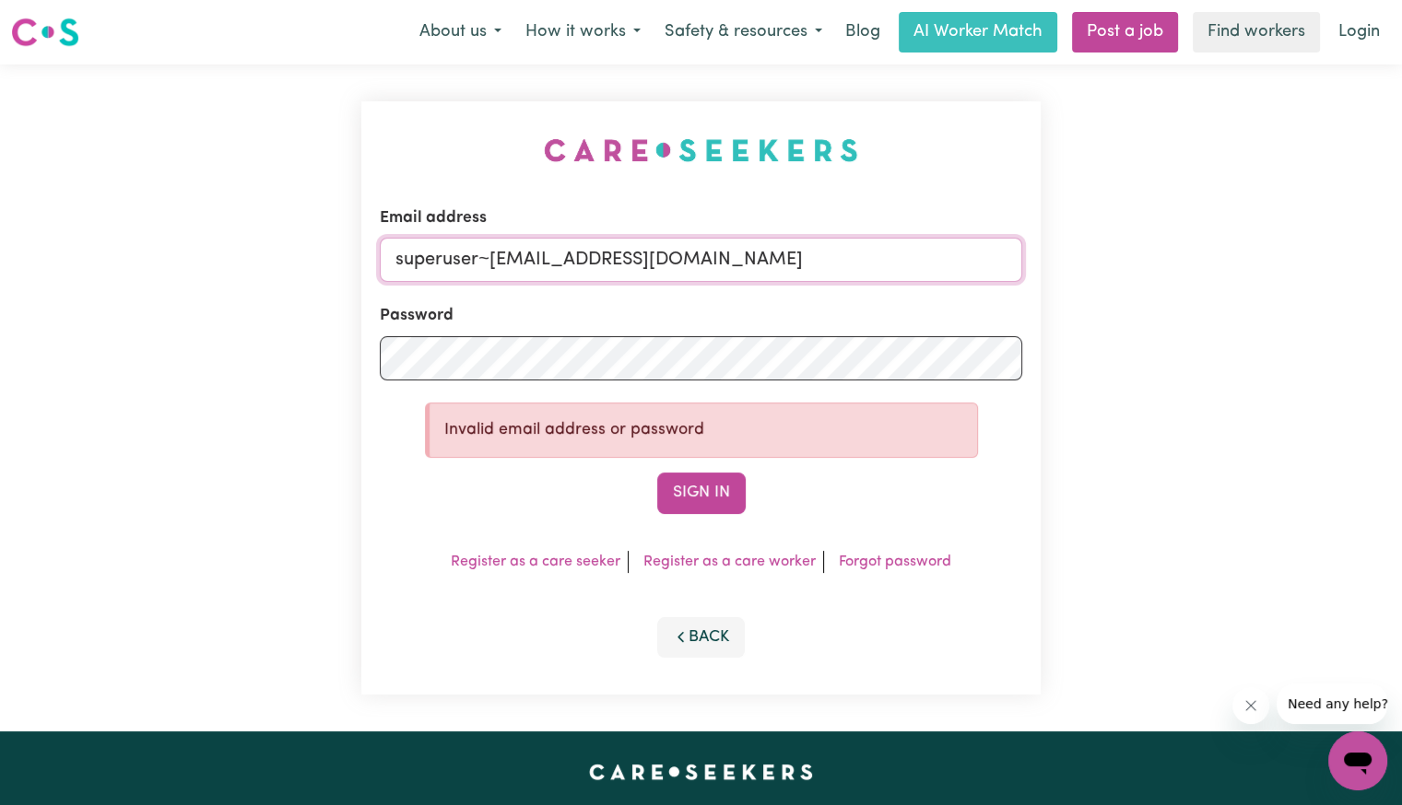
click at [657, 473] on button "Sign In" at bounding box center [701, 493] width 88 height 41
